Goal: Task Accomplishment & Management: Use online tool/utility

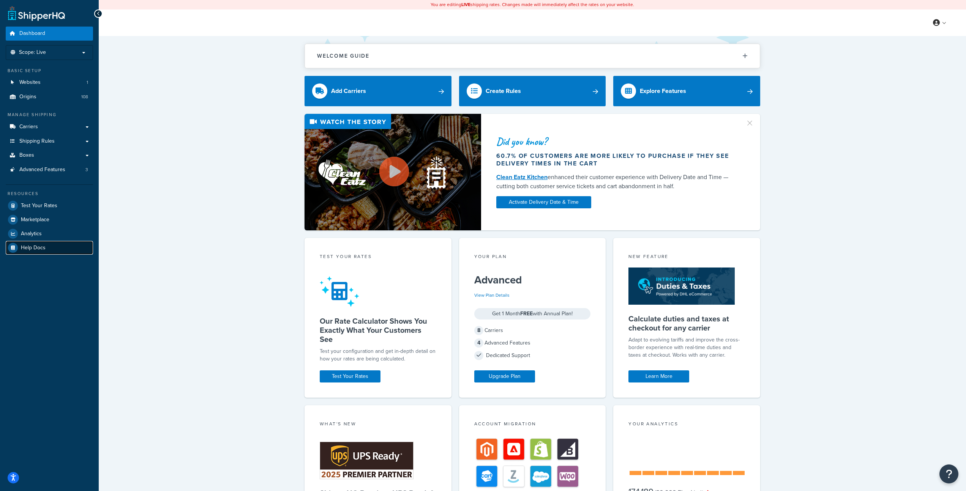
click at [43, 248] on span "Help Docs" at bounding box center [33, 248] width 25 height 6
click at [37, 124] on span "Carriers" at bounding box center [28, 127] width 19 height 6
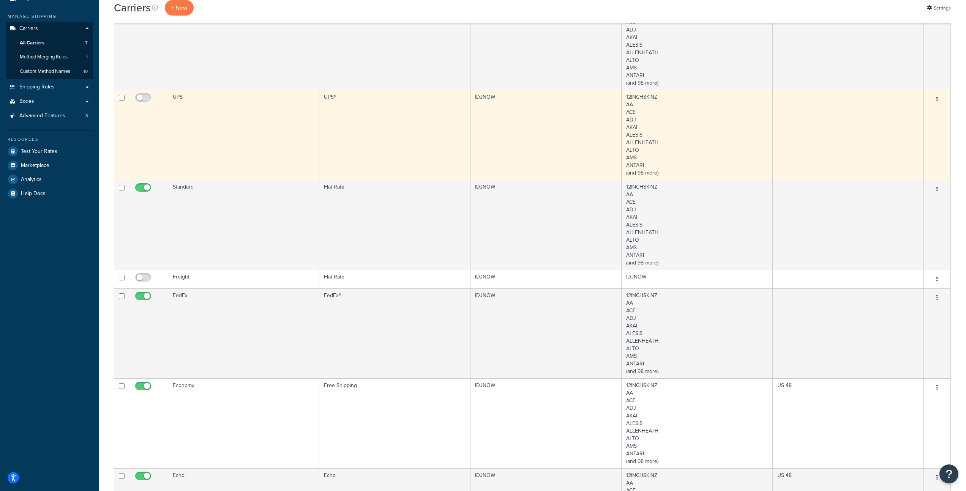
scroll to position [77, 0]
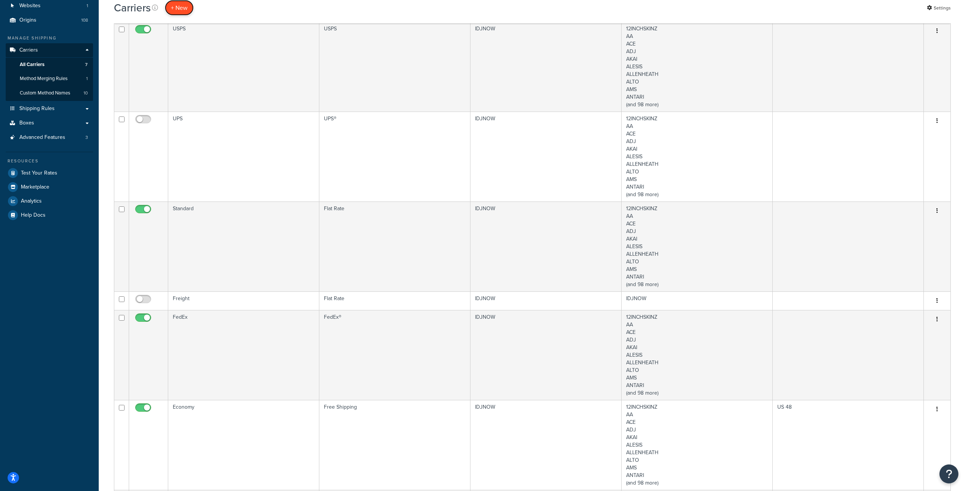
click at [185, 6] on button "+ New" at bounding box center [179, 8] width 29 height 16
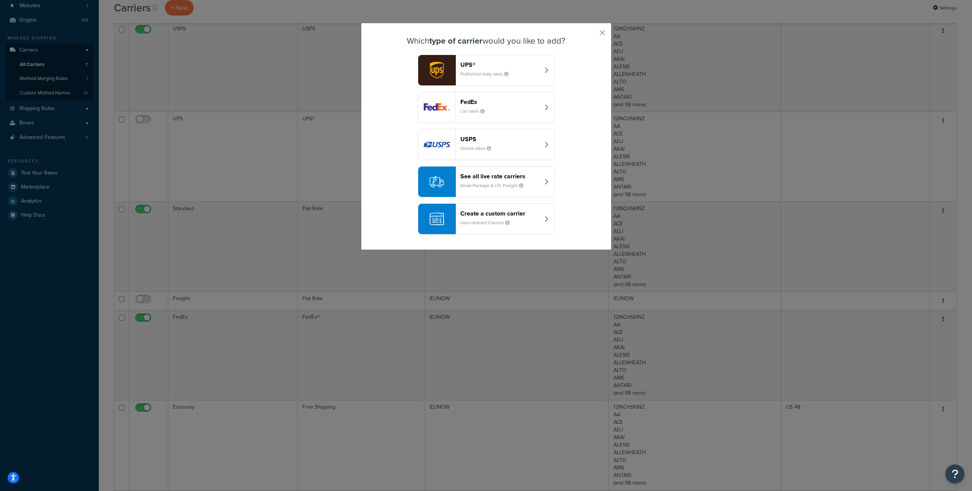
click at [497, 216] on header "Create a custom carrier" at bounding box center [499, 213] width 79 height 7
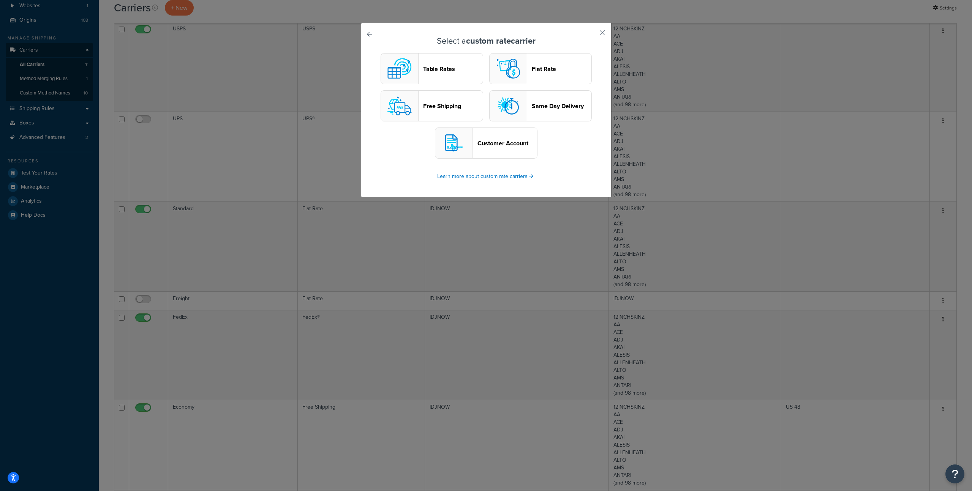
click at [445, 69] on header "Table Rates" at bounding box center [453, 68] width 60 height 7
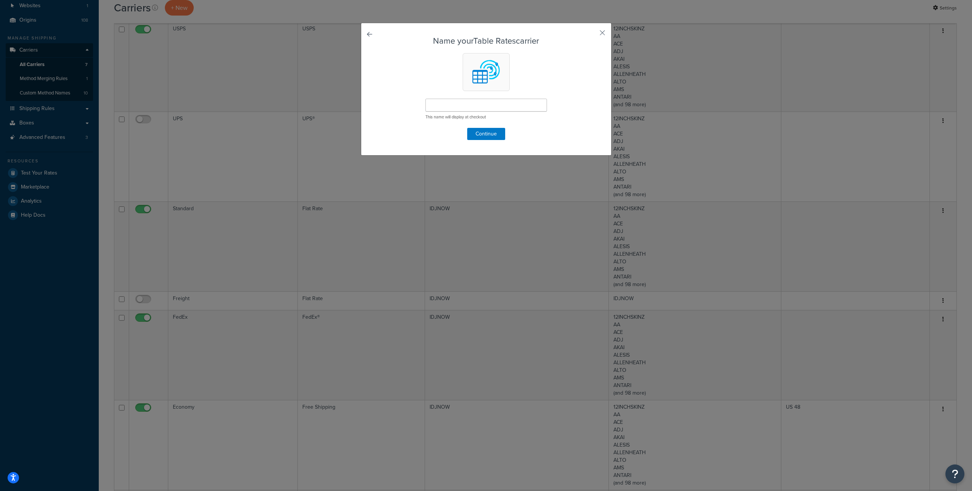
click at [380, 36] on link at bounding box center [380, 36] width 0 height 0
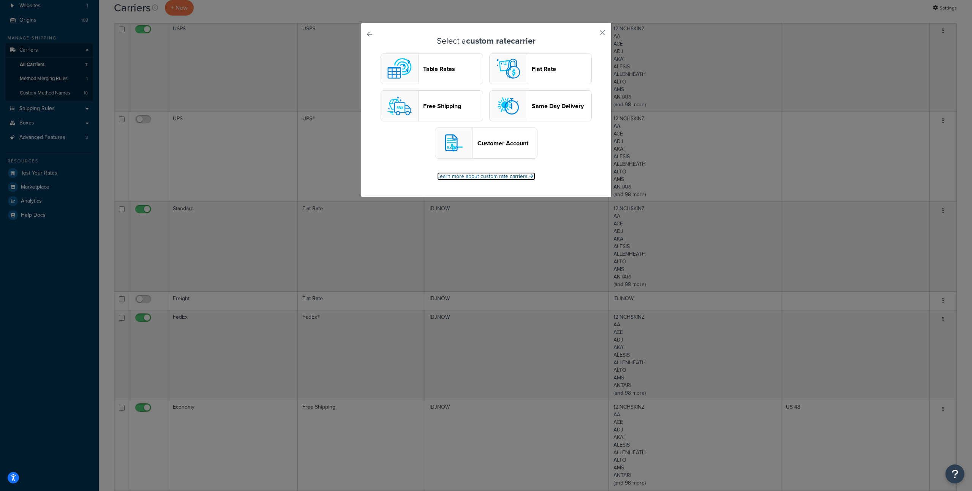
click at [495, 178] on link "Learn more about custom rate carriers" at bounding box center [486, 176] width 98 height 8
click at [592, 35] on button "button" at bounding box center [591, 36] width 2 height 2
